Goal: Task Accomplishment & Management: Use online tool/utility

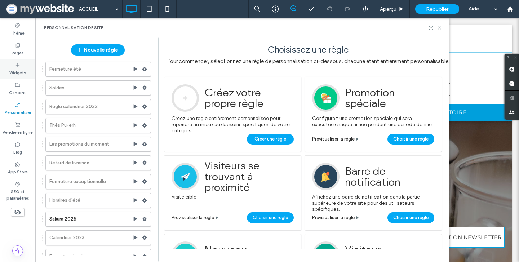
click at [11, 74] on label "Widgets" at bounding box center [17, 72] width 17 height 8
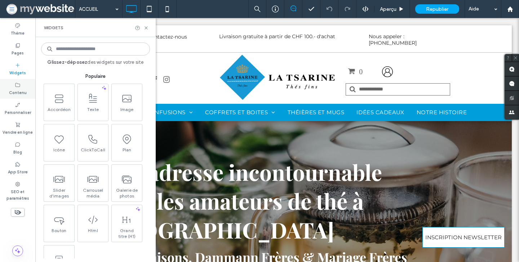
click at [16, 94] on label "Contenu" at bounding box center [18, 92] width 18 height 8
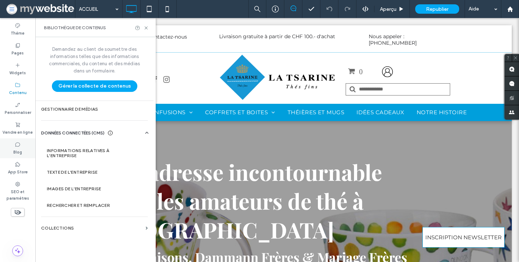
click at [22, 142] on div "Blog" at bounding box center [17, 148] width 35 height 20
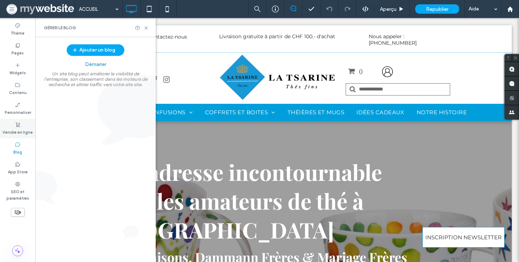
click at [22, 131] on label "Vendre en ligne" at bounding box center [18, 132] width 30 height 8
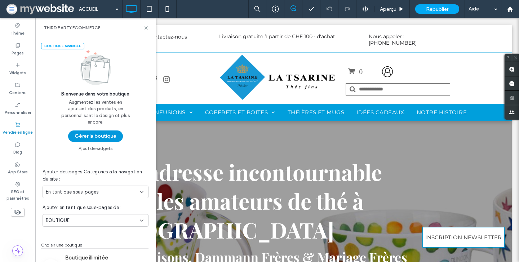
click at [76, 140] on button "Gérer la boutique" at bounding box center [95, 137] width 55 height 12
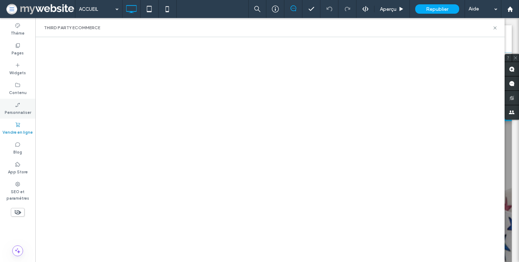
click at [18, 109] on label "Personnaliser" at bounding box center [18, 112] width 26 height 8
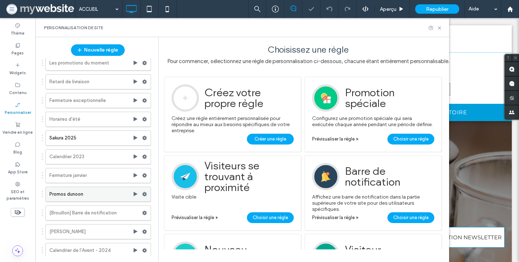
scroll to position [121, 0]
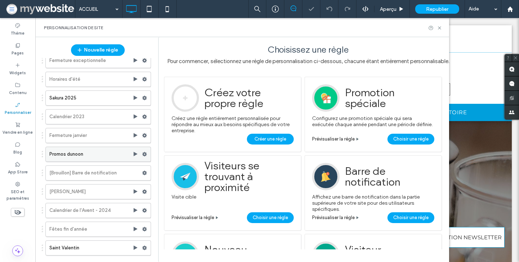
click at [83, 156] on label "Promos dunoon" at bounding box center [90, 154] width 83 height 14
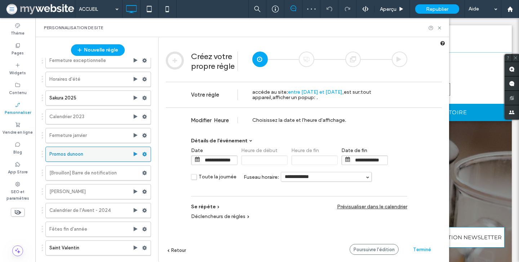
click at [142, 154] on use at bounding box center [144, 154] width 5 height 4
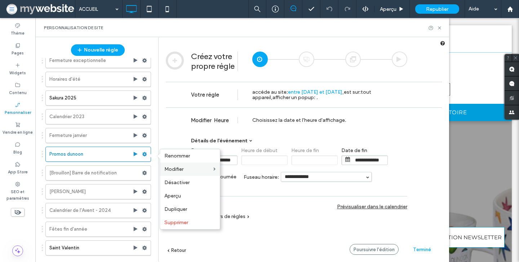
click at [180, 169] on span "Modifier" at bounding box center [173, 169] width 19 height 6
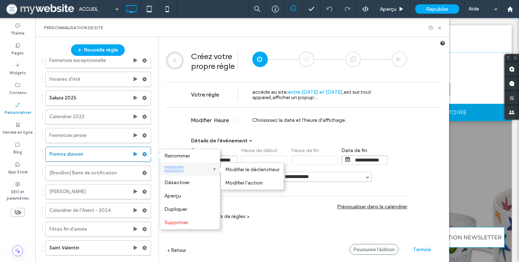
click at [180, 169] on span "Modifier" at bounding box center [173, 169] width 19 height 6
click at [206, 169] on label "Modifier" at bounding box center [188, 169] width 49 height 6
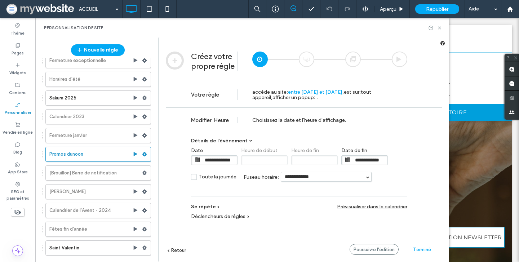
click at [400, 56] on div at bounding box center [400, 60] width 16 height 16
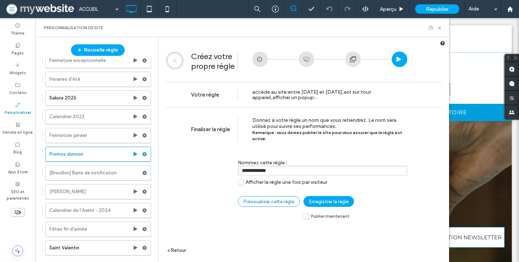
click at [269, 199] on span "Prévisualiser cette règle" at bounding box center [269, 201] width 50 height 5
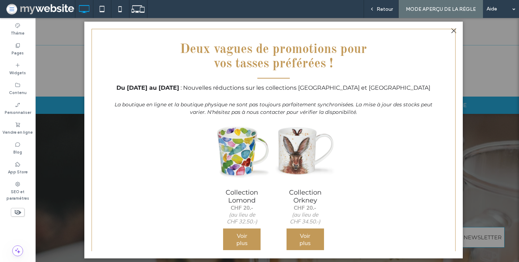
click at [273, 160] on link at bounding box center [241, 151] width 63 height 63
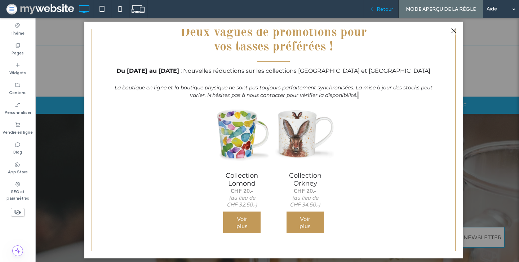
click at [384, 14] on div "Retour" at bounding box center [381, 9] width 35 height 18
click at [384, 12] on span "Retour" at bounding box center [385, 9] width 16 height 6
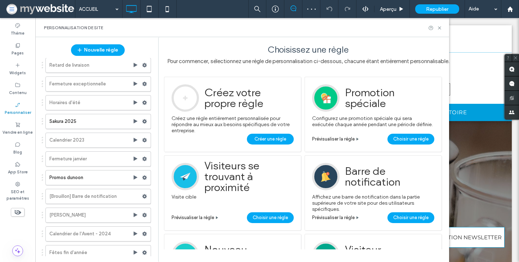
scroll to position [121, 0]
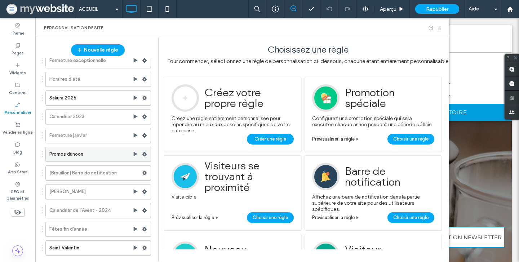
click at [142, 153] on use at bounding box center [144, 154] width 5 height 4
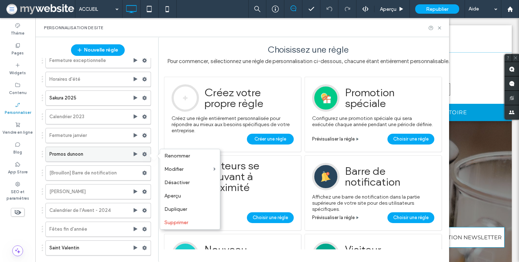
click at [142, 153] on use at bounding box center [144, 154] width 5 height 4
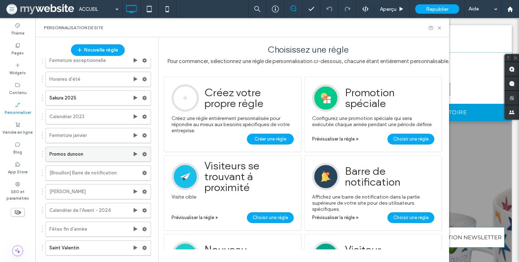
click at [142, 153] on use at bounding box center [144, 154] width 5 height 4
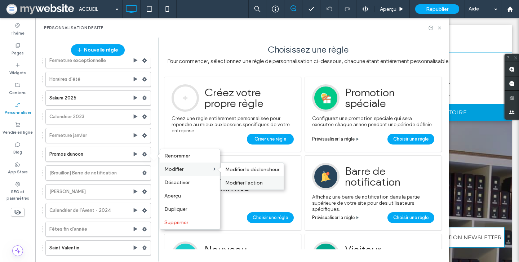
click at [242, 180] on div "Modifier l'action" at bounding box center [252, 182] width 63 height 13
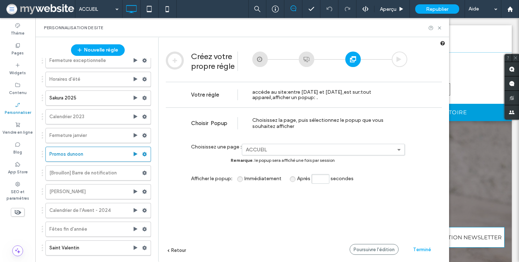
click at [306, 58] on div at bounding box center [307, 60] width 16 height 16
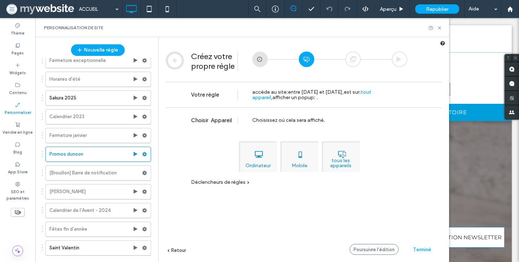
click at [352, 61] on div at bounding box center [353, 60] width 16 height 16
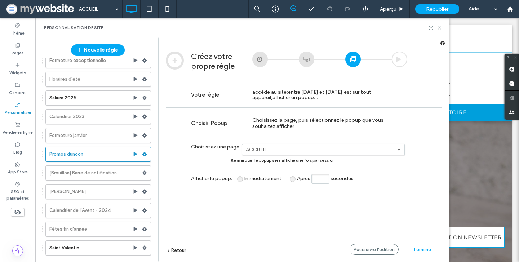
click at [397, 55] on div at bounding box center [400, 60] width 16 height 16
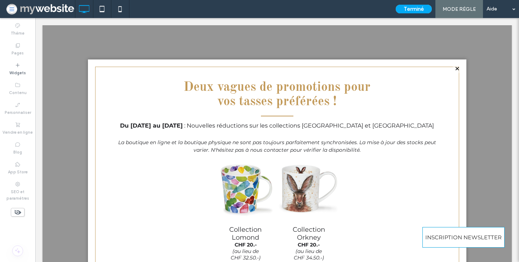
scroll to position [14, 0]
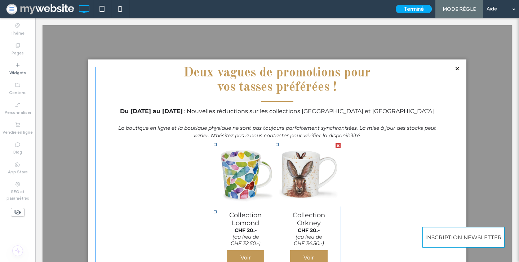
click at [303, 225] on h3 "Collection Orkney" at bounding box center [309, 219] width 53 height 16
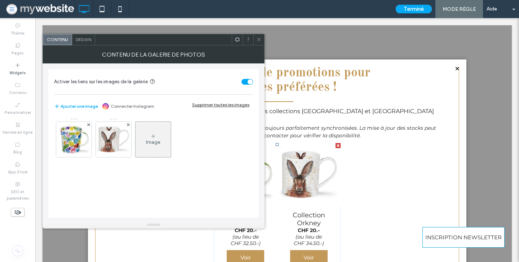
click at [255, 232] on strong "CHF 20.-" at bounding box center [246, 230] width 22 height 6
click at [78, 141] on img at bounding box center [73, 139] width 35 height 35
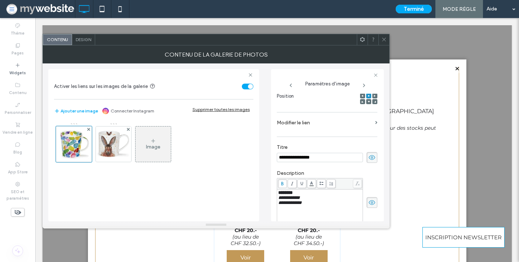
scroll to position [0, 0]
click at [293, 195] on span "********" at bounding box center [285, 192] width 14 height 5
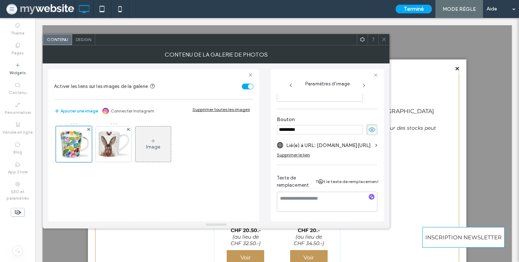
click at [387, 41] on div at bounding box center [384, 39] width 11 height 11
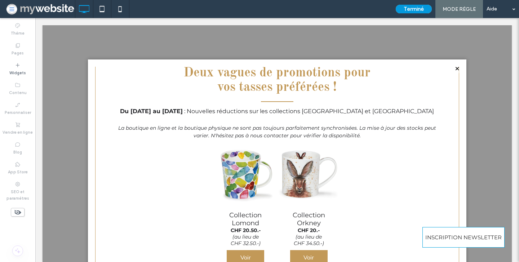
click at [412, 10] on button "Terminé" at bounding box center [414, 9] width 36 height 9
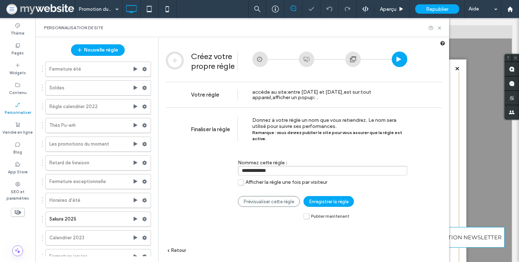
click at [309, 213] on label "Publier maintenant" at bounding box center [327, 216] width 46 height 6
click at [317, 199] on span "Enregistrer la règle" at bounding box center [328, 201] width 39 height 5
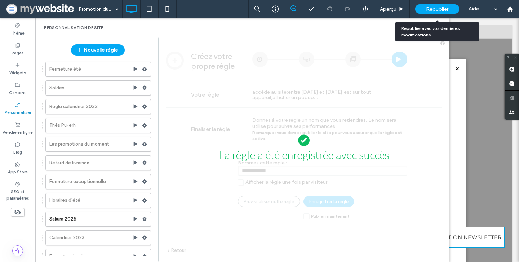
click at [426, 12] on span "Republier" at bounding box center [437, 9] width 22 height 6
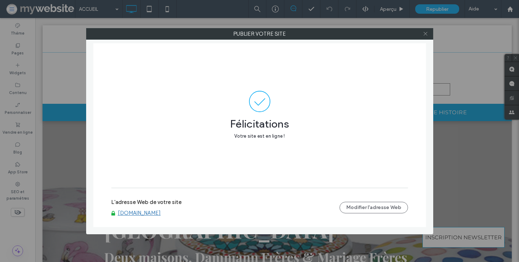
click at [425, 34] on icon at bounding box center [425, 33] width 5 height 5
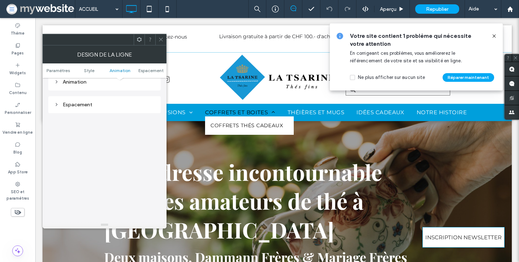
scroll to position [457, 0]
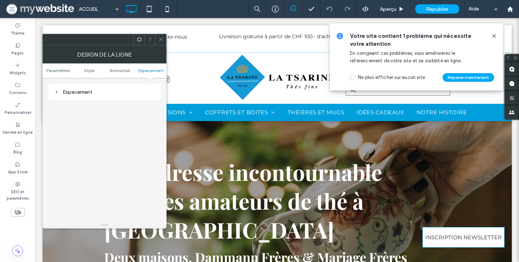
click at [161, 37] on icon at bounding box center [160, 39] width 5 height 5
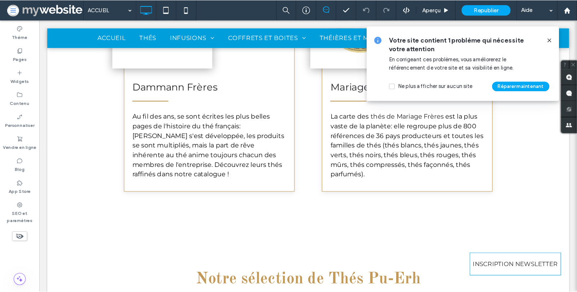
scroll to position [1148, 0]
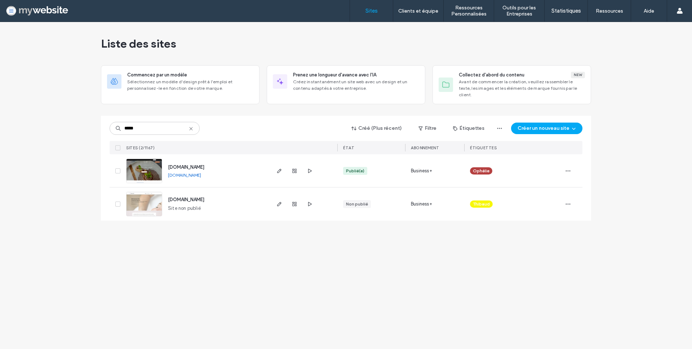
type input "*****"
click at [132, 168] on img at bounding box center [144, 183] width 35 height 49
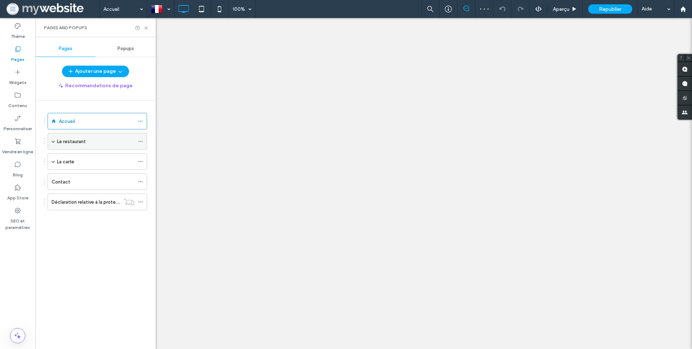
click at [67, 143] on label "Le restaurant" at bounding box center [71, 141] width 29 height 13
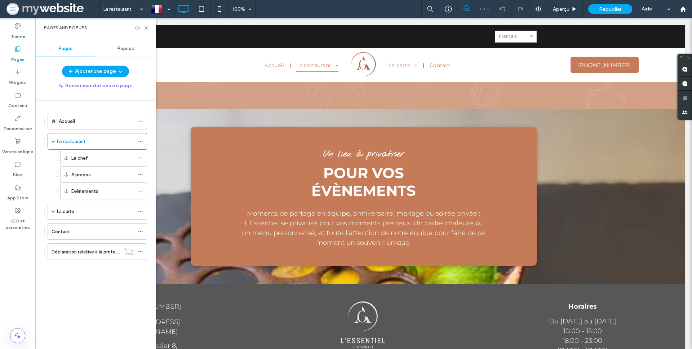
scroll to position [755, 0]
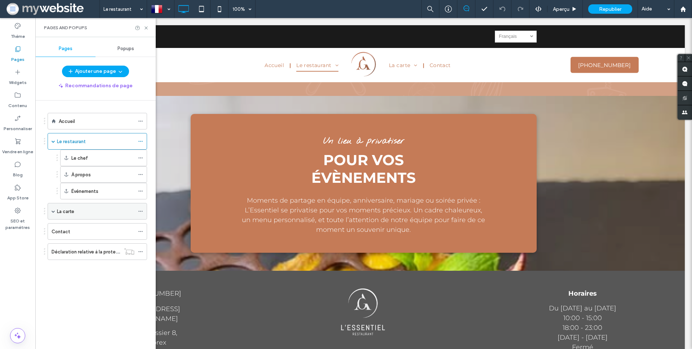
click at [106, 204] on div "La carte" at bounding box center [96, 211] width 78 height 16
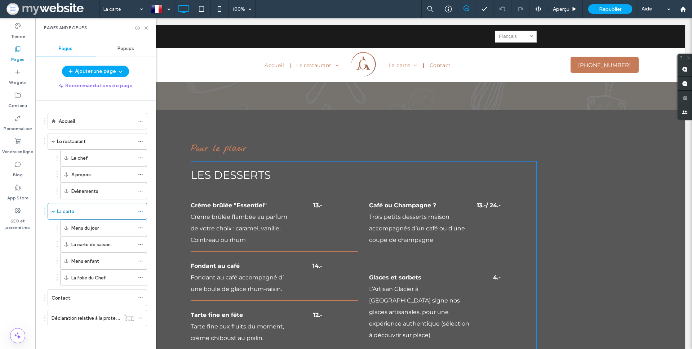
scroll to position [1151, 0]
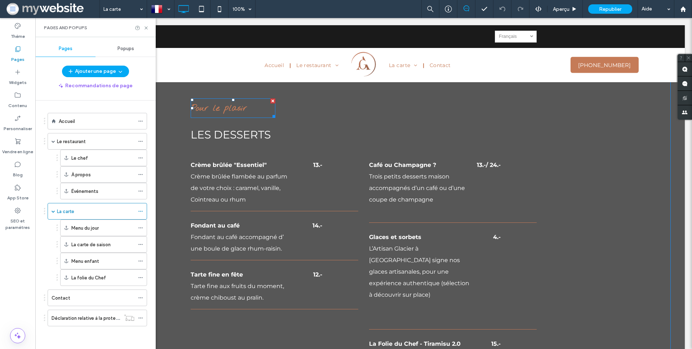
click at [225, 103] on strong "Pour le plasir" at bounding box center [219, 109] width 56 height 12
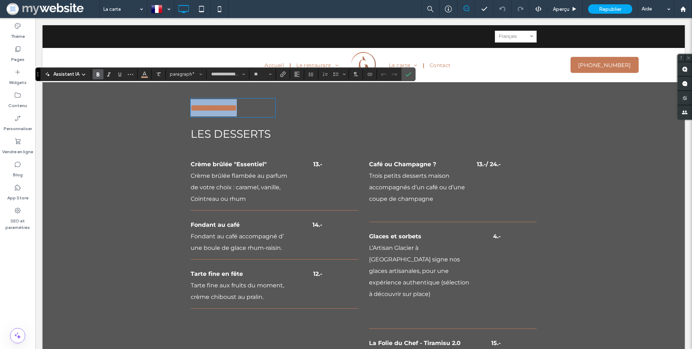
click at [236, 103] on strong "**********" at bounding box center [214, 107] width 46 height 9
click at [233, 103] on strong "**********" at bounding box center [214, 107] width 46 height 9
click at [266, 135] on div "LES DESSERTS Crème brûlée "Essentiel" Crème brûlée flambée au parfum de votre c…" at bounding box center [364, 257] width 346 height 275
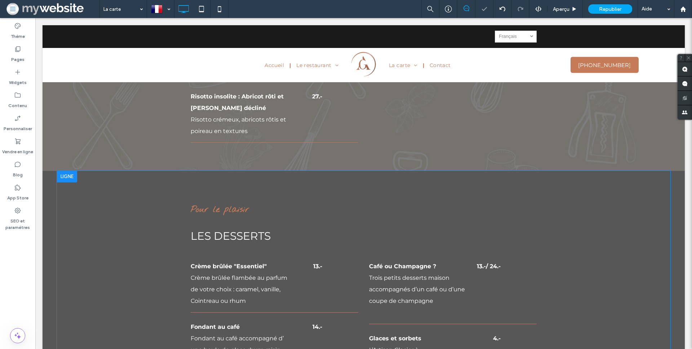
scroll to position [903, 0]
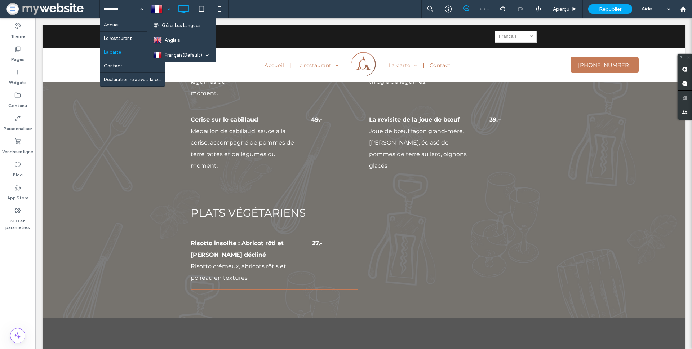
click at [167, 9] on div at bounding box center [160, 8] width 26 height 17
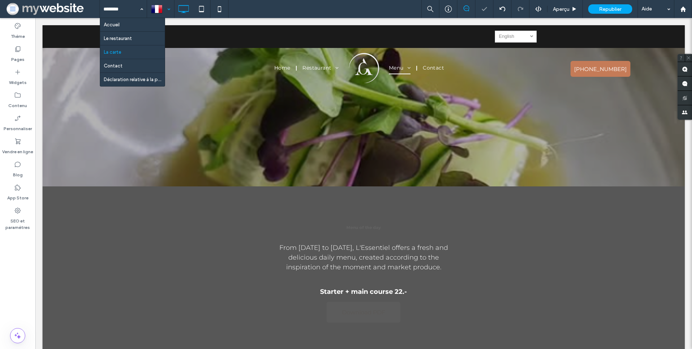
scroll to position [0, 0]
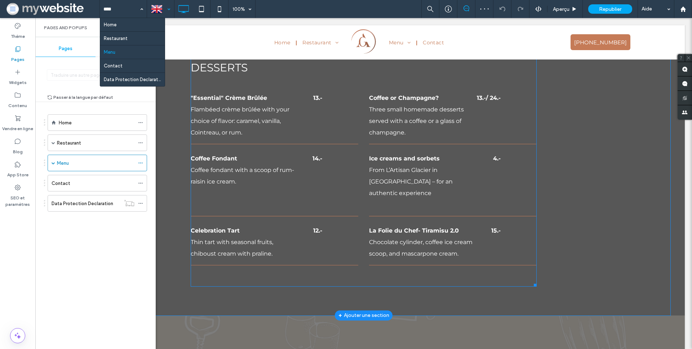
scroll to position [1106, 0]
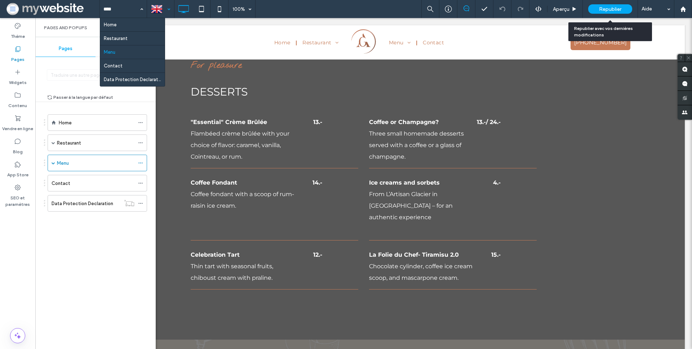
click at [613, 12] on div "Republier" at bounding box center [610, 8] width 44 height 9
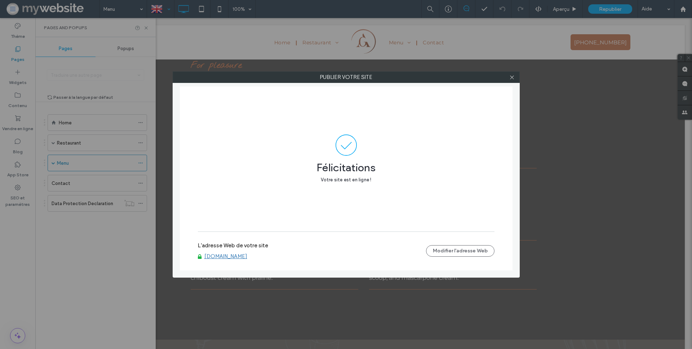
click at [233, 256] on link "[DOMAIN_NAME]" at bounding box center [225, 256] width 43 height 6
click at [514, 76] on icon at bounding box center [511, 77] width 5 height 5
